Goal: Find specific page/section: Find specific page/section

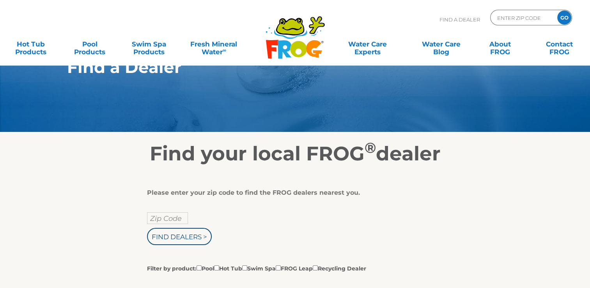
scroll to position [39, 0]
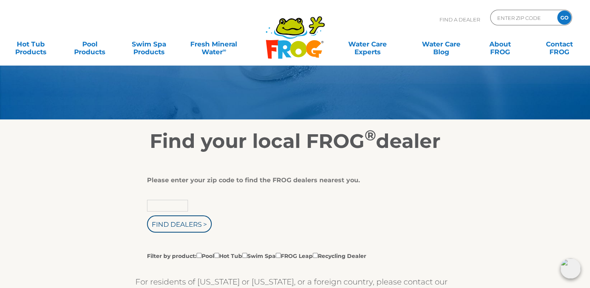
click at [162, 206] on input "text" at bounding box center [167, 206] width 41 height 12
type input "78521"
click at [197, 223] on input "Find Dealers >" at bounding box center [179, 223] width 65 height 17
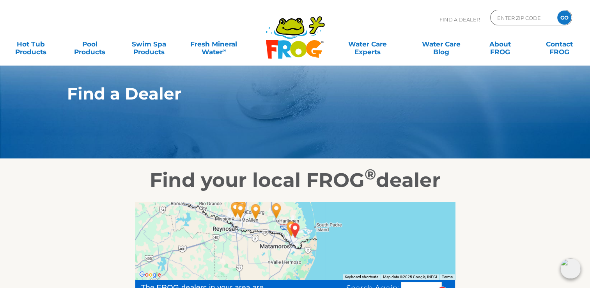
click at [294, 230] on img "BROWNSVILLE, TX 78521" at bounding box center [295, 230] width 18 height 21
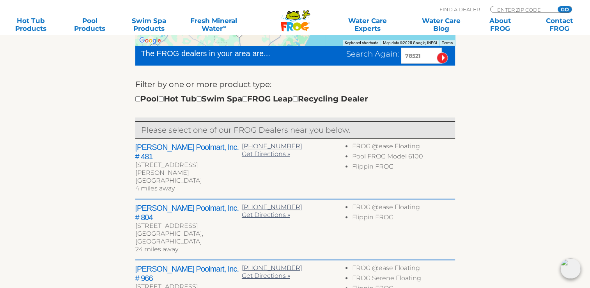
scroll to position [117, 0]
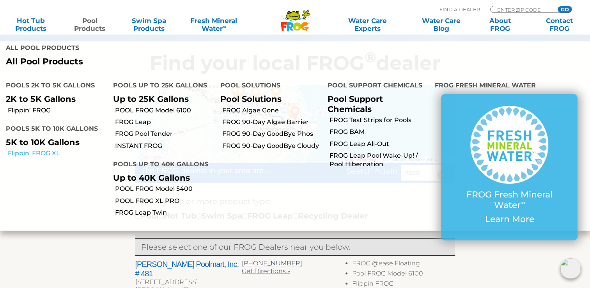
click at [49, 153] on link "Flippin' FROG XL" at bounding box center [57, 153] width 99 height 9
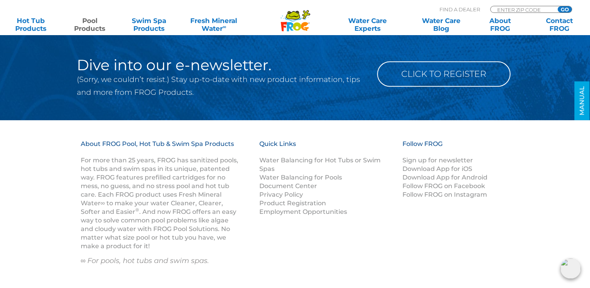
scroll to position [3612, 0]
